Goal: Transaction & Acquisition: Purchase product/service

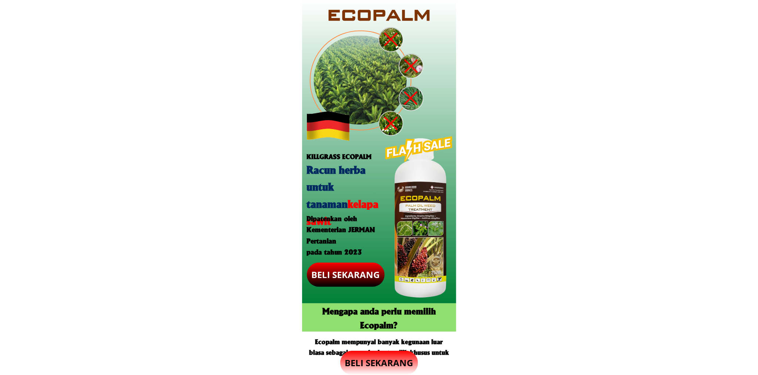
click at [384, 360] on p "BELI SEKARANG" at bounding box center [379, 363] width 78 height 24
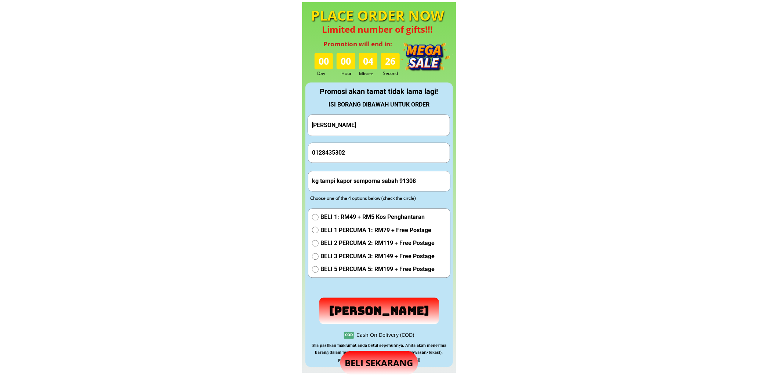
scroll to position [686, 0]
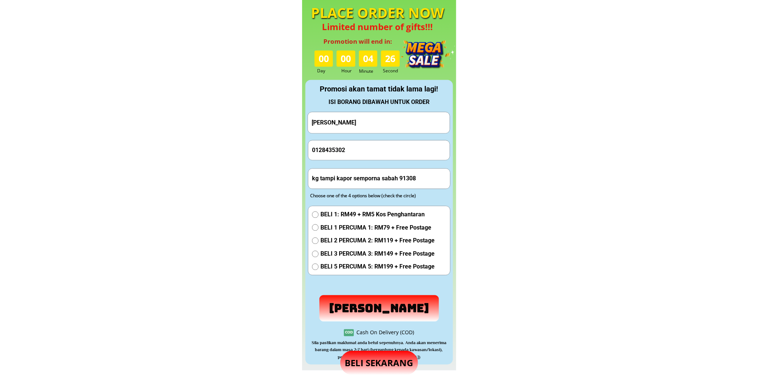
click at [375, 134] on form "[PERSON_NAME] 0128435302 kg tampi kapor semporna sabah 91308 BELI 1: RM49 + RM5…" at bounding box center [379, 217] width 143 height 210
click at [377, 133] on form "[PERSON_NAME] 0128435302 kg tampi kapor semporna sabah 91308 BELI 1: RM49 + RM5…" at bounding box center [379, 217] width 143 height 210
click at [378, 127] on input "[PERSON_NAME]" at bounding box center [379, 122] width 138 height 21
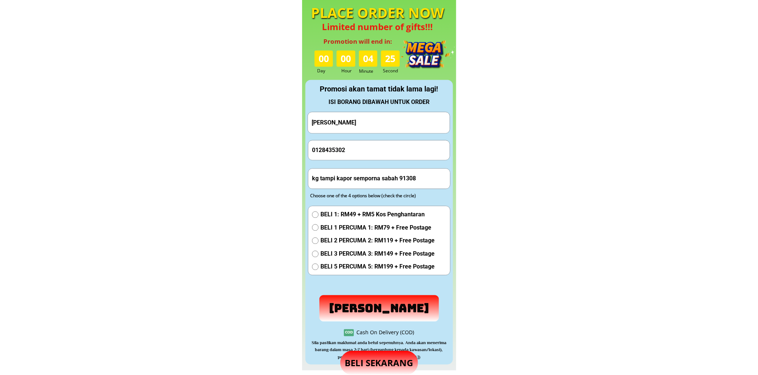
paste input "Abbdul [PERSON_NAME]"
type input "Abbdul [PERSON_NAME]"
click at [358, 140] on input "0128435302" at bounding box center [379, 149] width 138 height 19
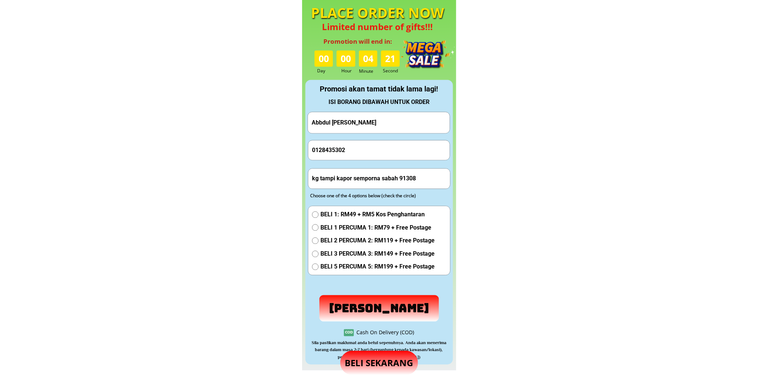
paste input "32516881"
type input "0132516881"
click at [366, 177] on input "kg tampi kapor semporna sabah 91308" at bounding box center [379, 178] width 138 height 19
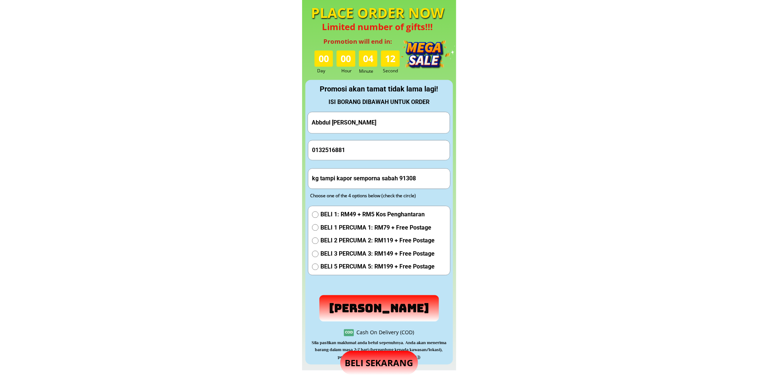
paste input "[GEOGRAPHIC_DATA], 10, [GEOGRAPHIC_DATA]"
type input "[GEOGRAPHIC_DATA], 10, [GEOGRAPHIC_DATA]"
click at [364, 239] on span "BELI 2 PERCUMA 2: RM119 + Free Postage" at bounding box center [378, 241] width 114 height 10
radio input "true"
click at [376, 303] on p "[PERSON_NAME]" at bounding box center [380, 308] width 120 height 26
